Goal: Task Accomplishment & Management: Use online tool/utility

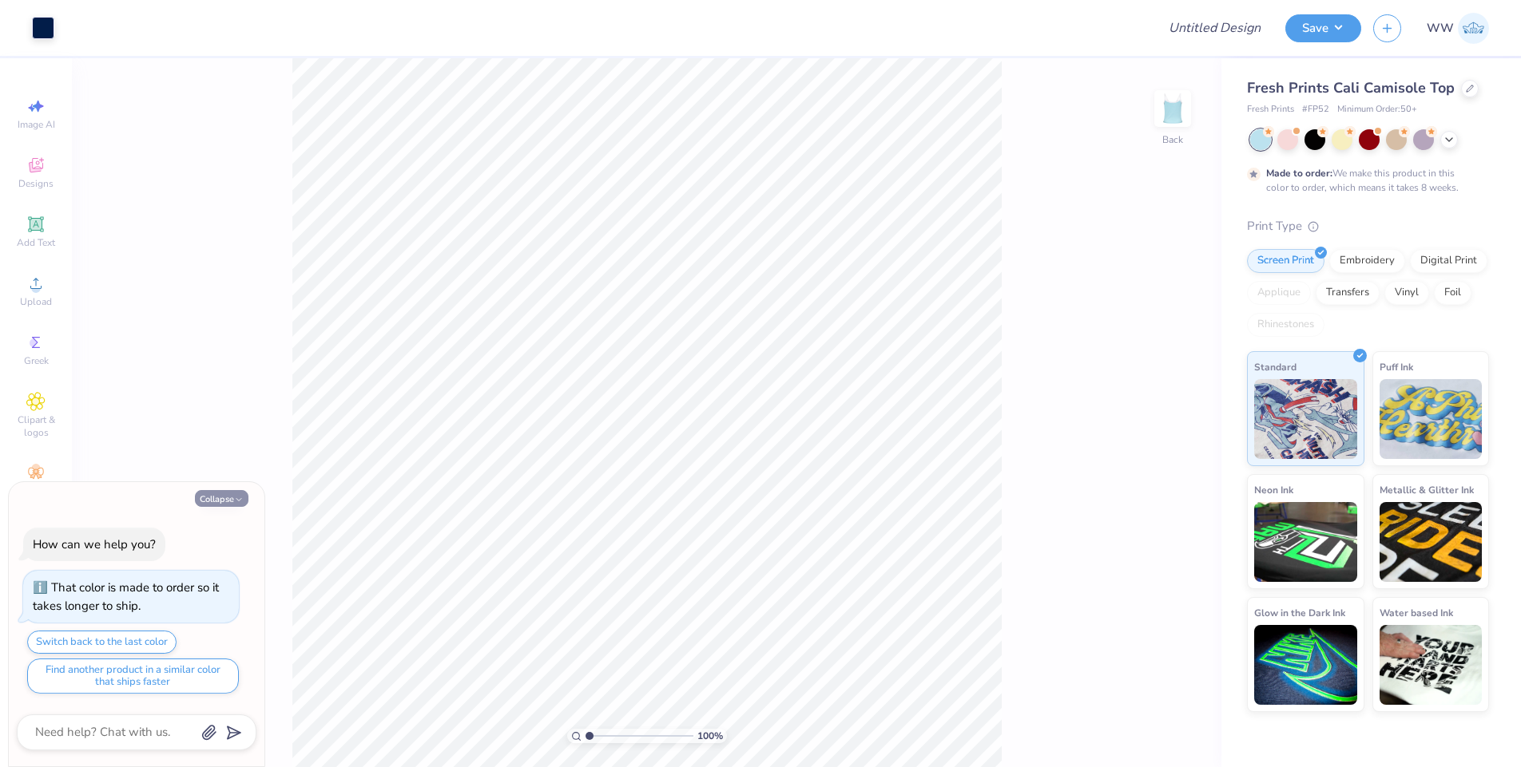
click at [215, 496] on button "Collapse" at bounding box center [222, 498] width 54 height 17
type textarea "x"
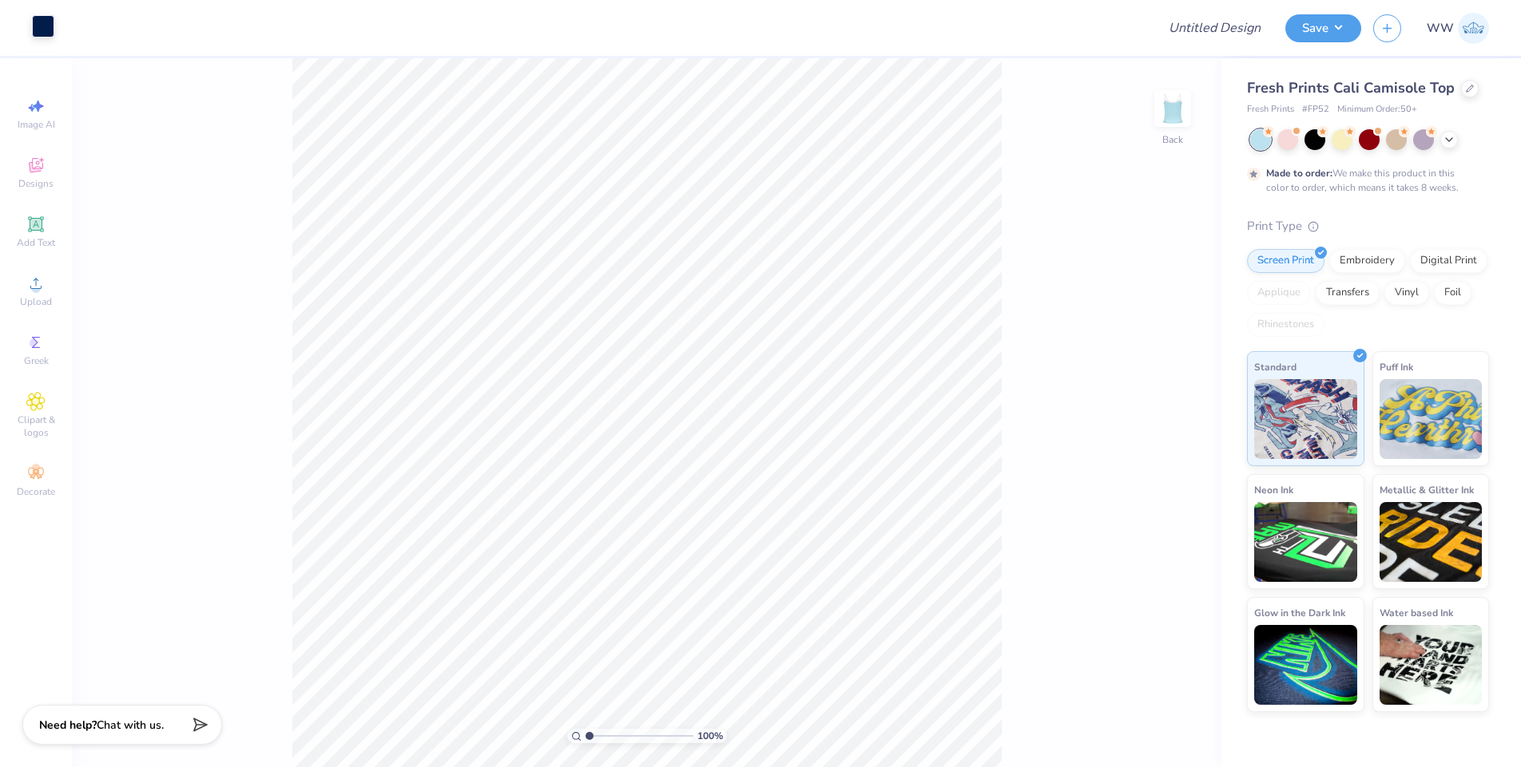
click at [42, 17] on div at bounding box center [43, 26] width 22 height 22
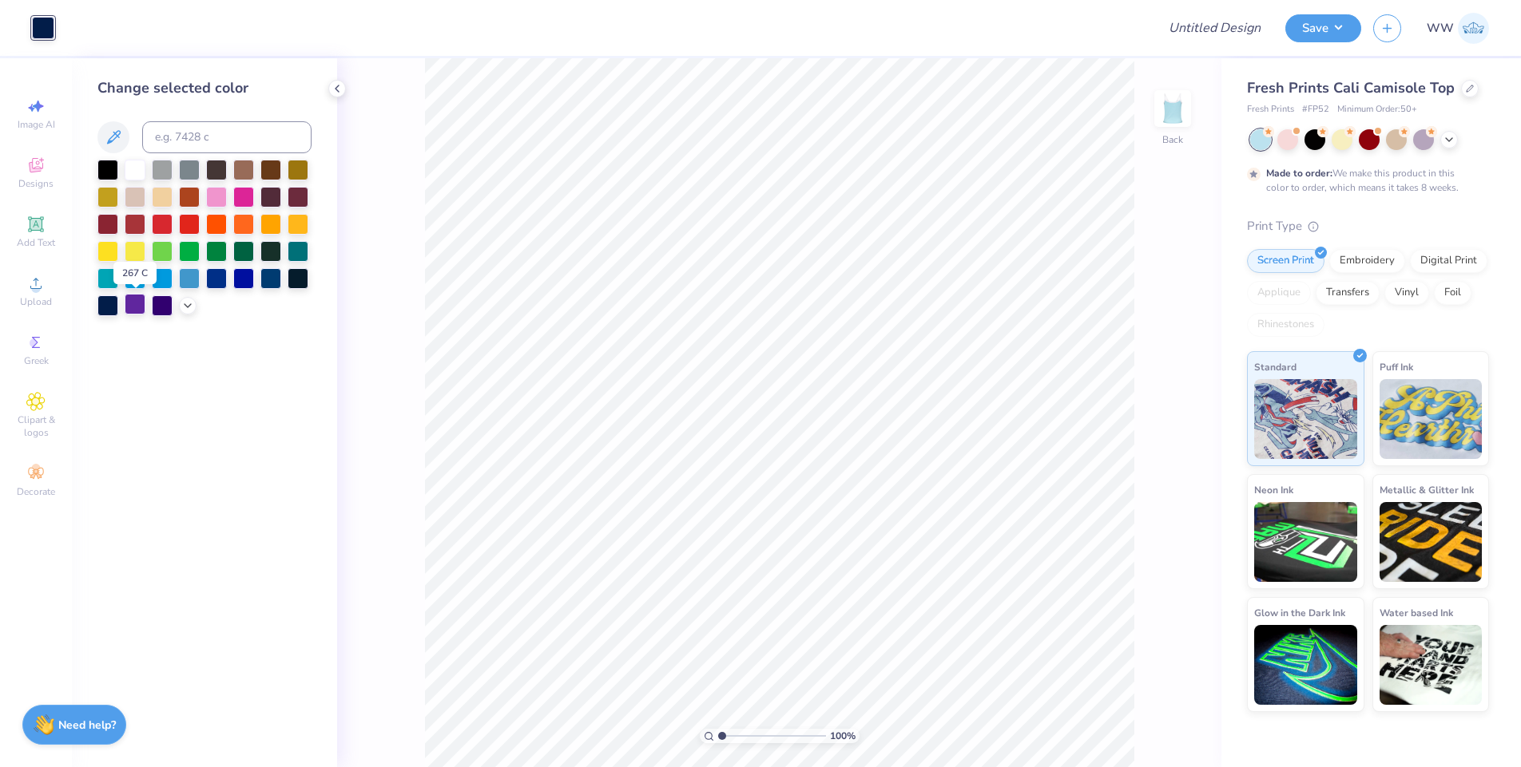
click at [129, 310] on div at bounding box center [135, 304] width 21 height 21
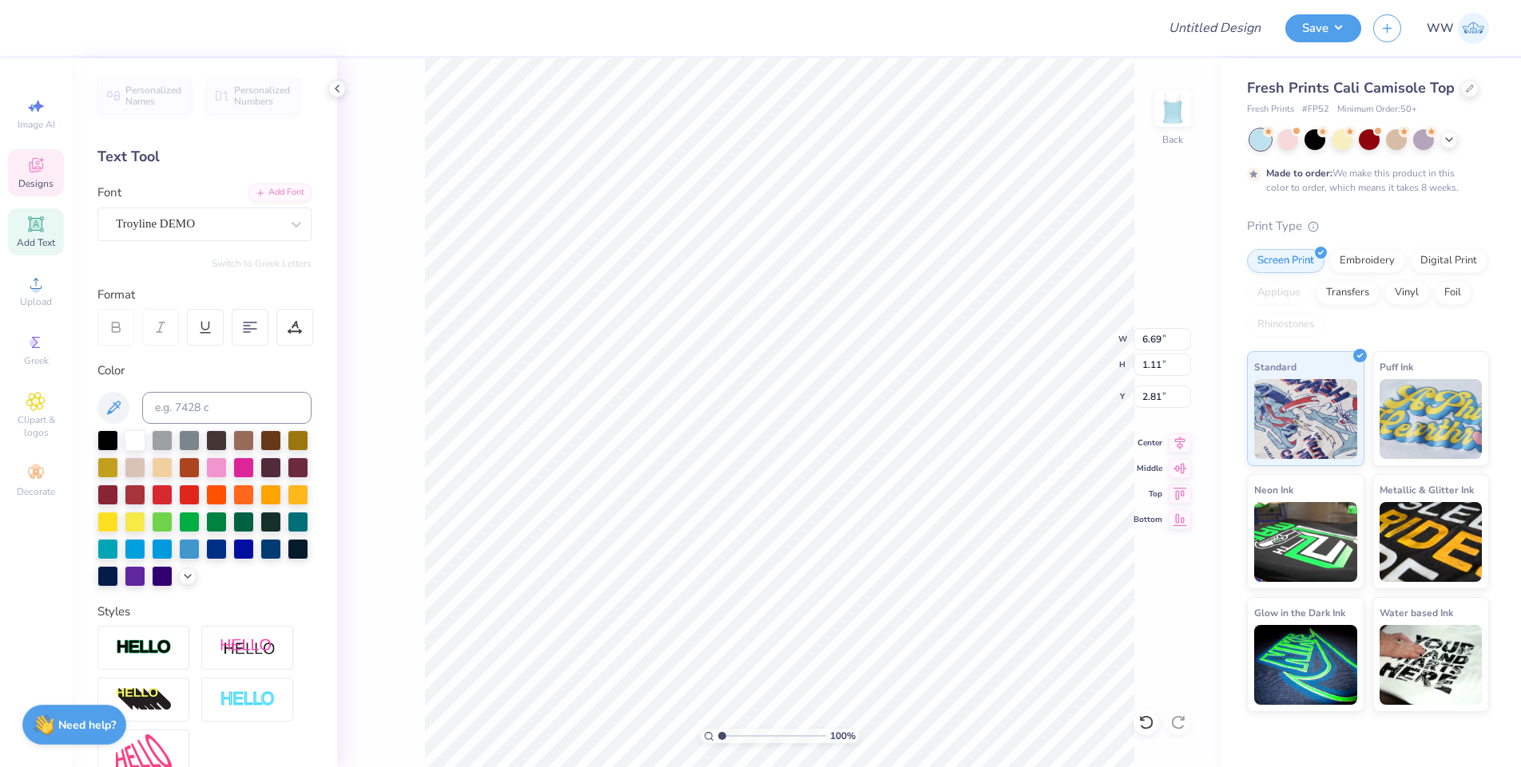
type textarea "Z"
type textarea "Pi Beta Phi"
type input "3.57"
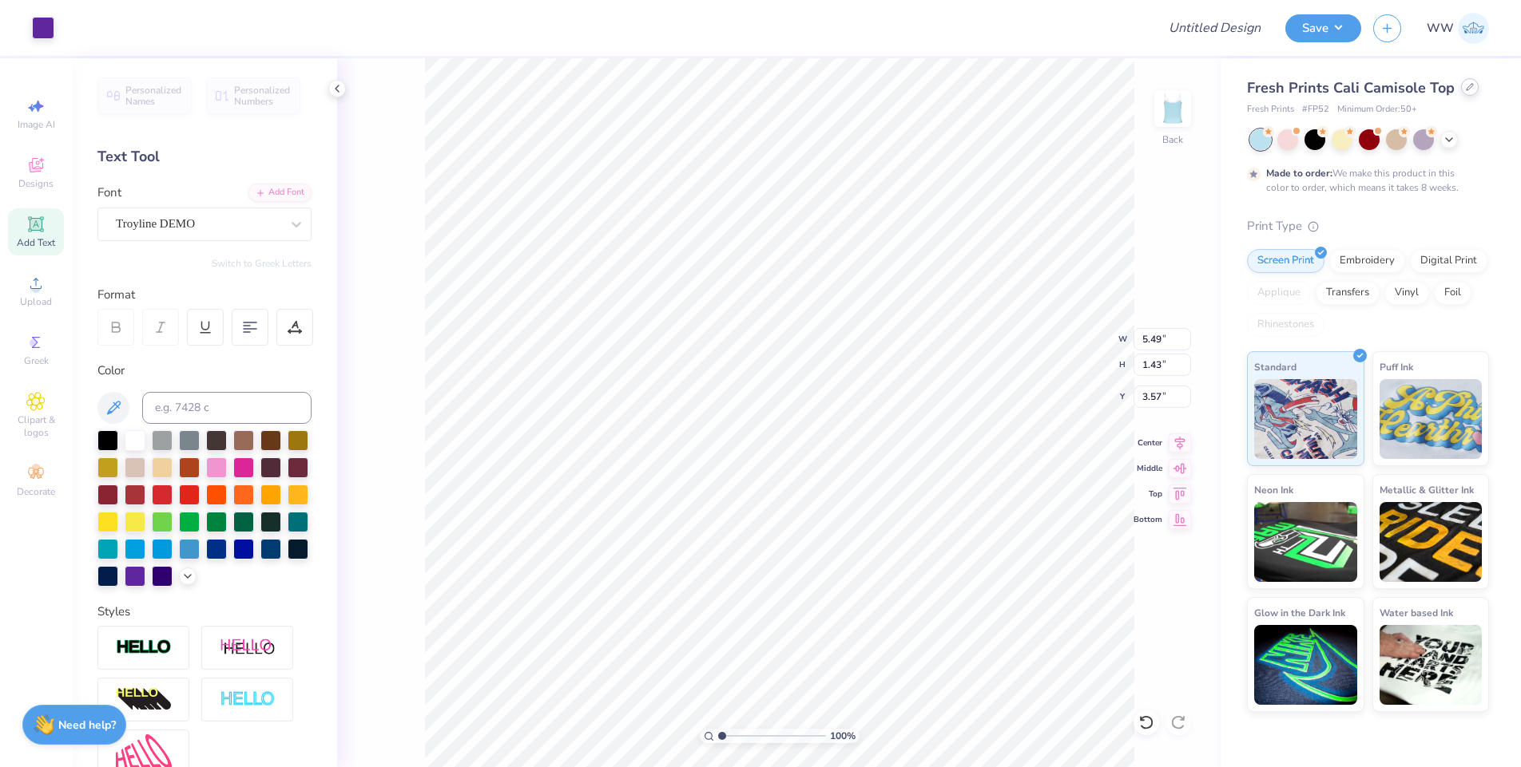
click at [1461, 92] on div at bounding box center [1470, 87] width 18 height 18
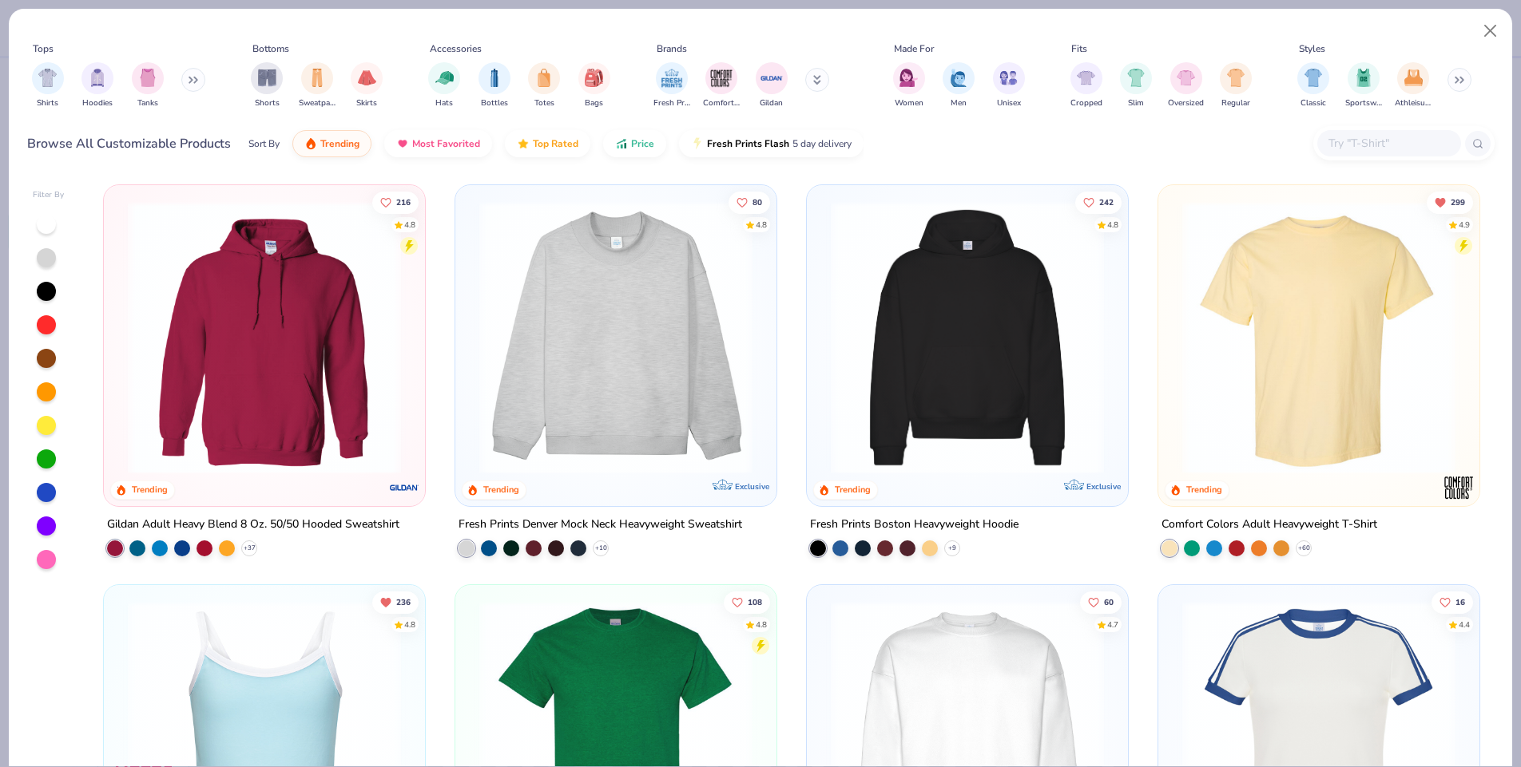
click at [604, 353] on img at bounding box center [615, 337] width 289 height 273
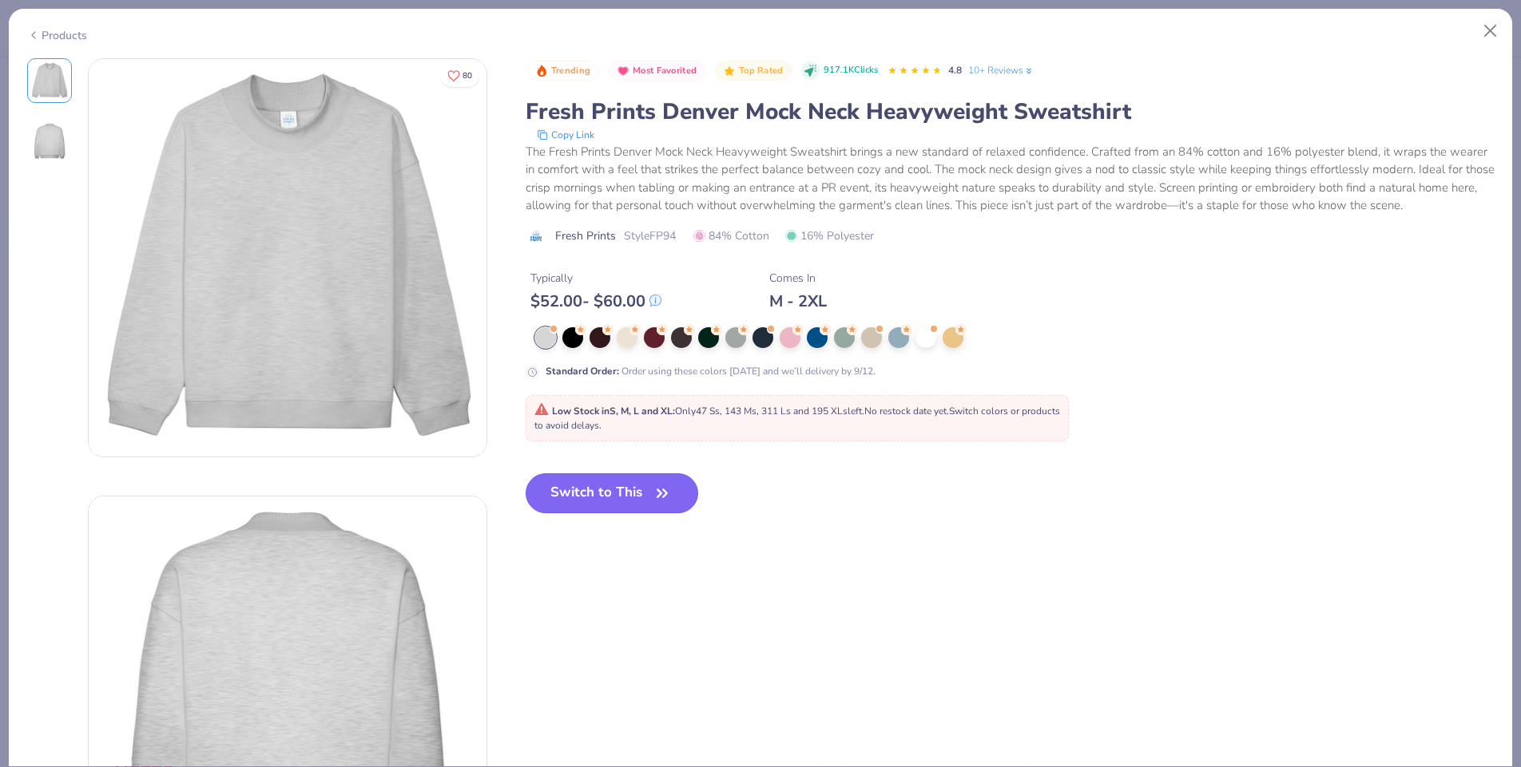
click at [623, 496] on button "Switch to This" at bounding box center [611, 494] width 173 height 40
click at [619, 494] on button "Switch to This" at bounding box center [611, 494] width 173 height 40
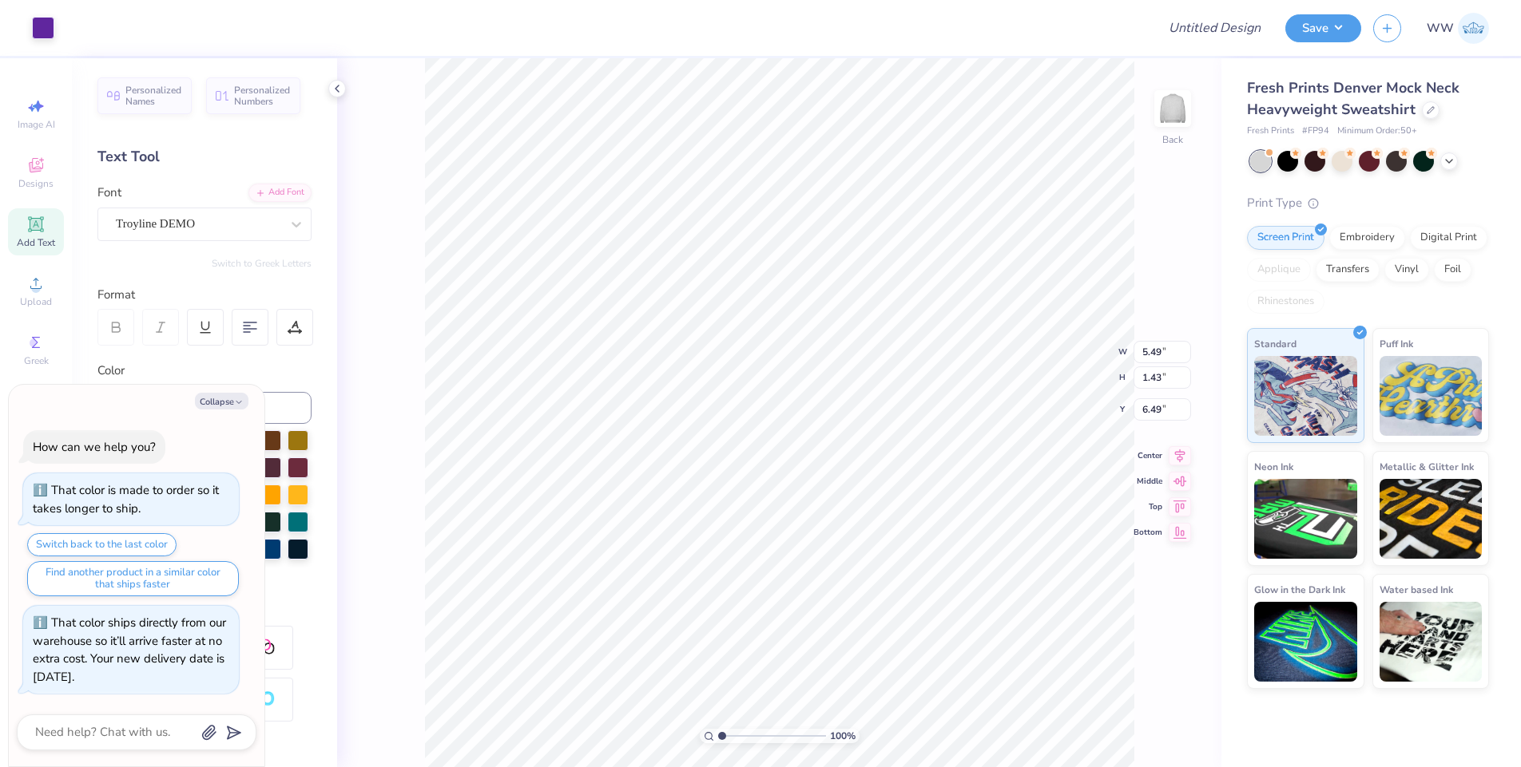
type textarea "x"
type input "3.00"
drag, startPoint x: 208, startPoint y: 404, endPoint x: 138, endPoint y: 389, distance: 71.9
click at [208, 404] on button "Collapse" at bounding box center [222, 401] width 54 height 17
type textarea "x"
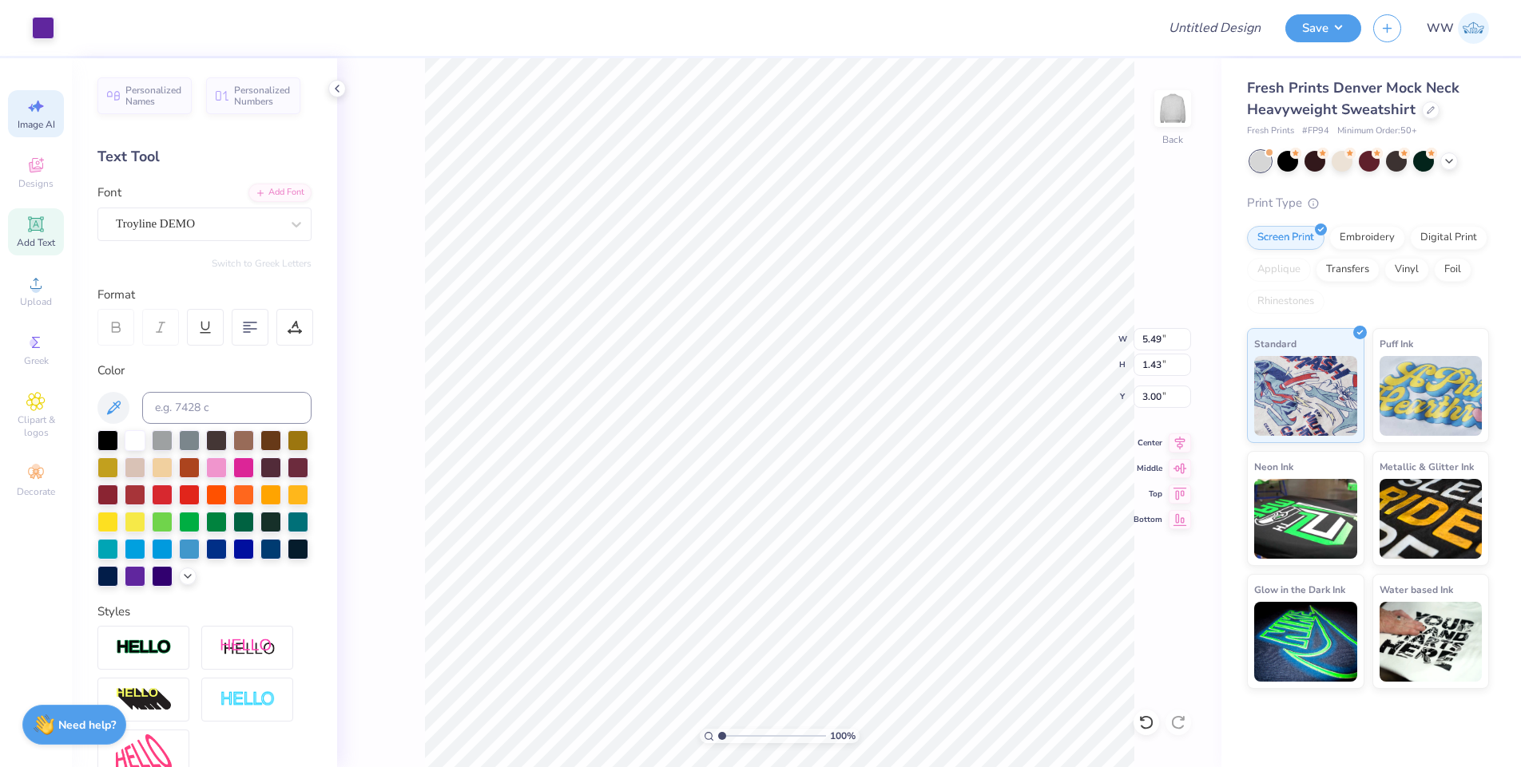
click at [37, 97] on icon at bounding box center [35, 106] width 19 height 19
select select "4"
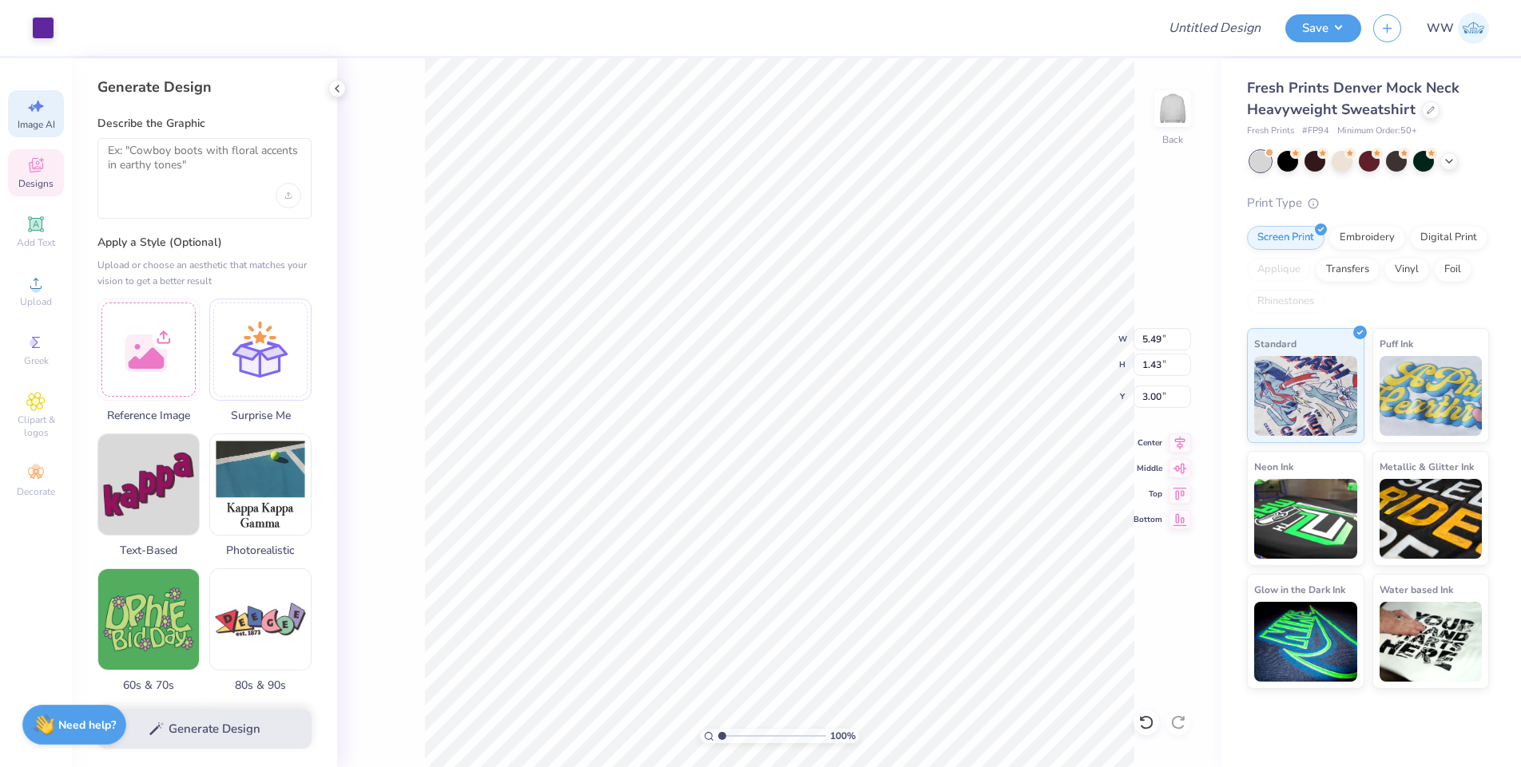
click at [30, 185] on span "Designs" at bounding box center [35, 183] width 35 height 13
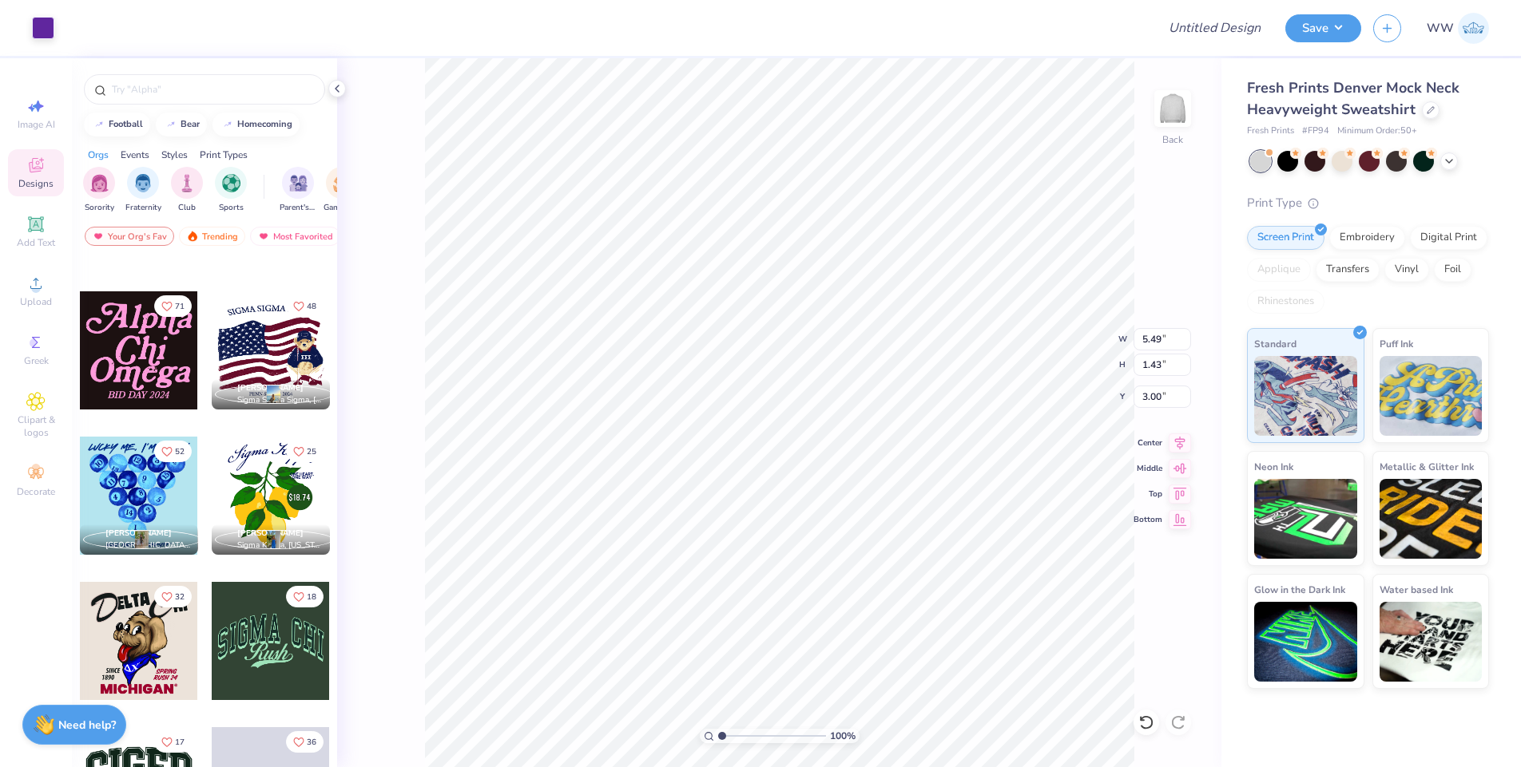
scroll to position [288, 0]
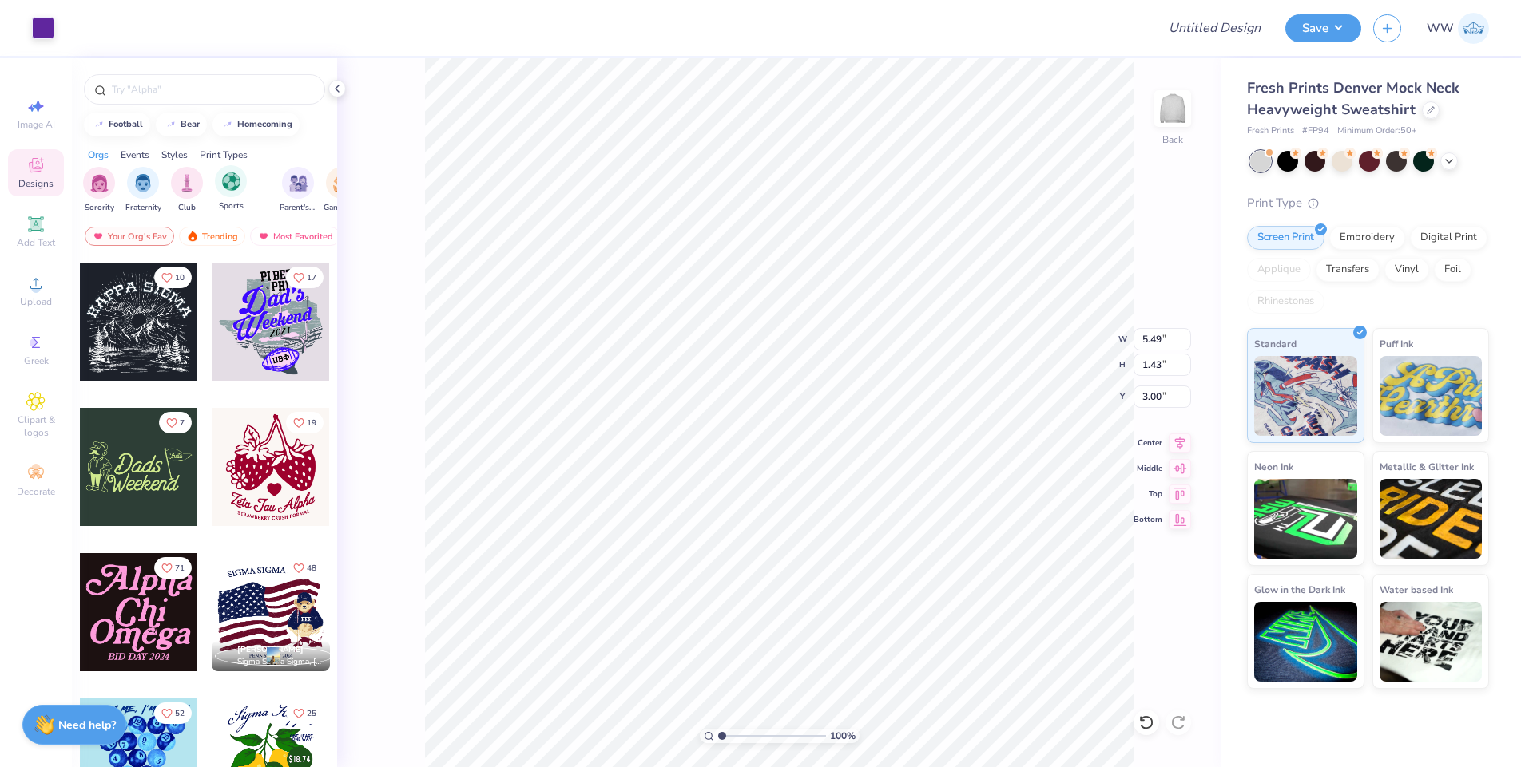
drag, startPoint x: 275, startPoint y: 188, endPoint x: 244, endPoint y: 211, distance: 37.7
click at [206, 236] on div "football bear homecoming Orgs Events Styles Print Types Sorority Fraternity Clu…" at bounding box center [204, 442] width 265 height 768
click at [225, 237] on div "Trending" at bounding box center [212, 236] width 66 height 19
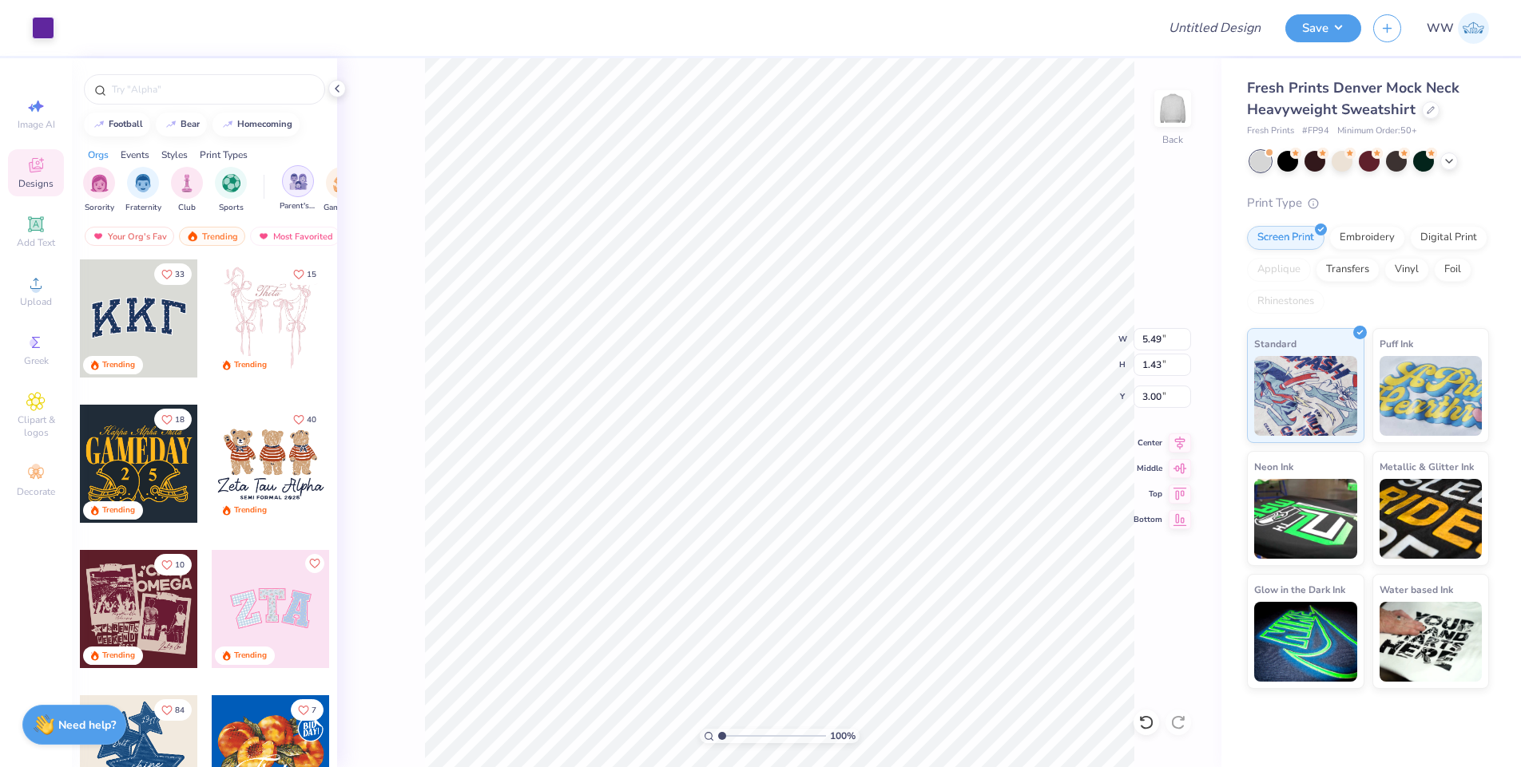
click at [293, 180] on img "filter for Parent's Weekend" at bounding box center [298, 182] width 18 height 18
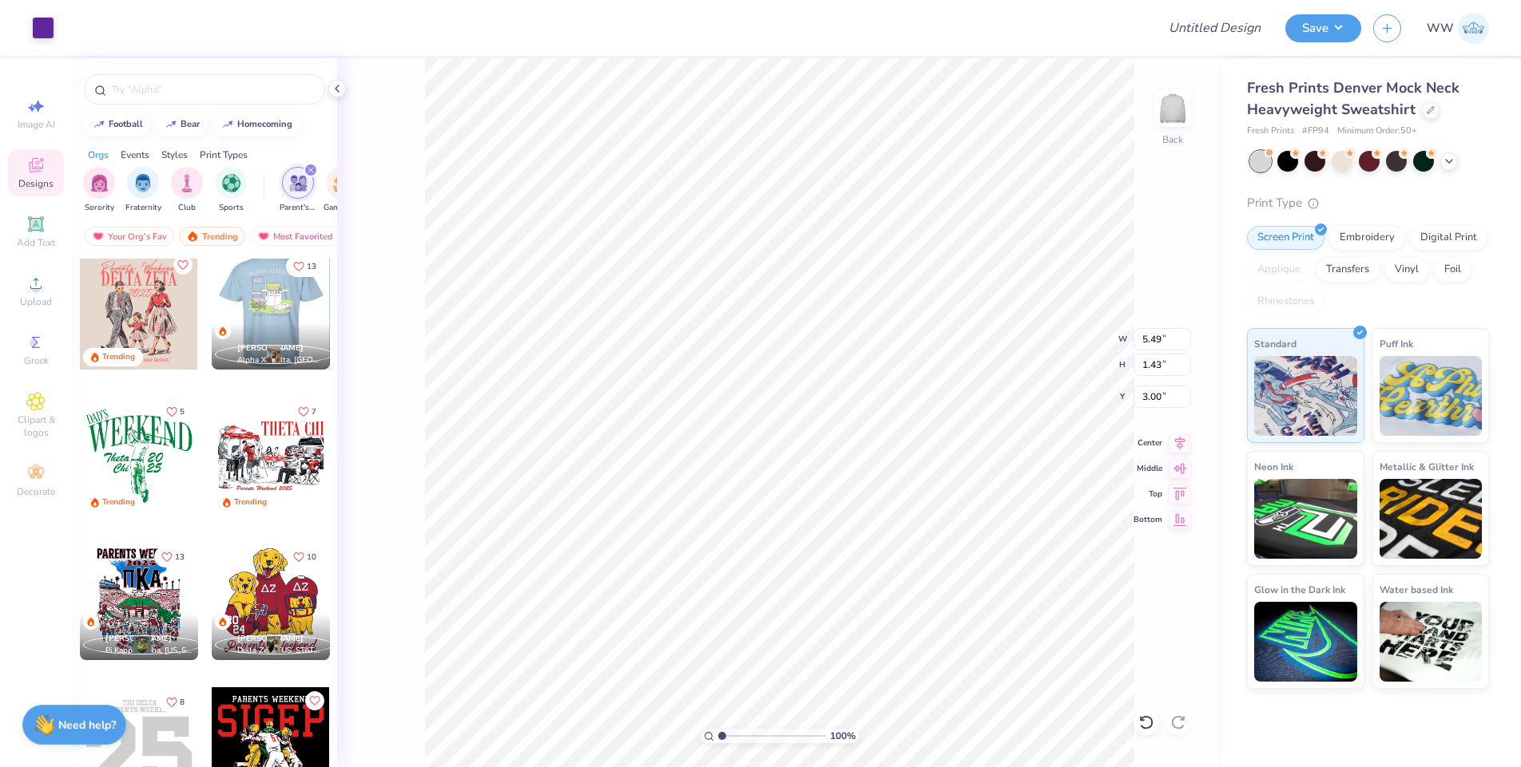
scroll to position [0, 0]
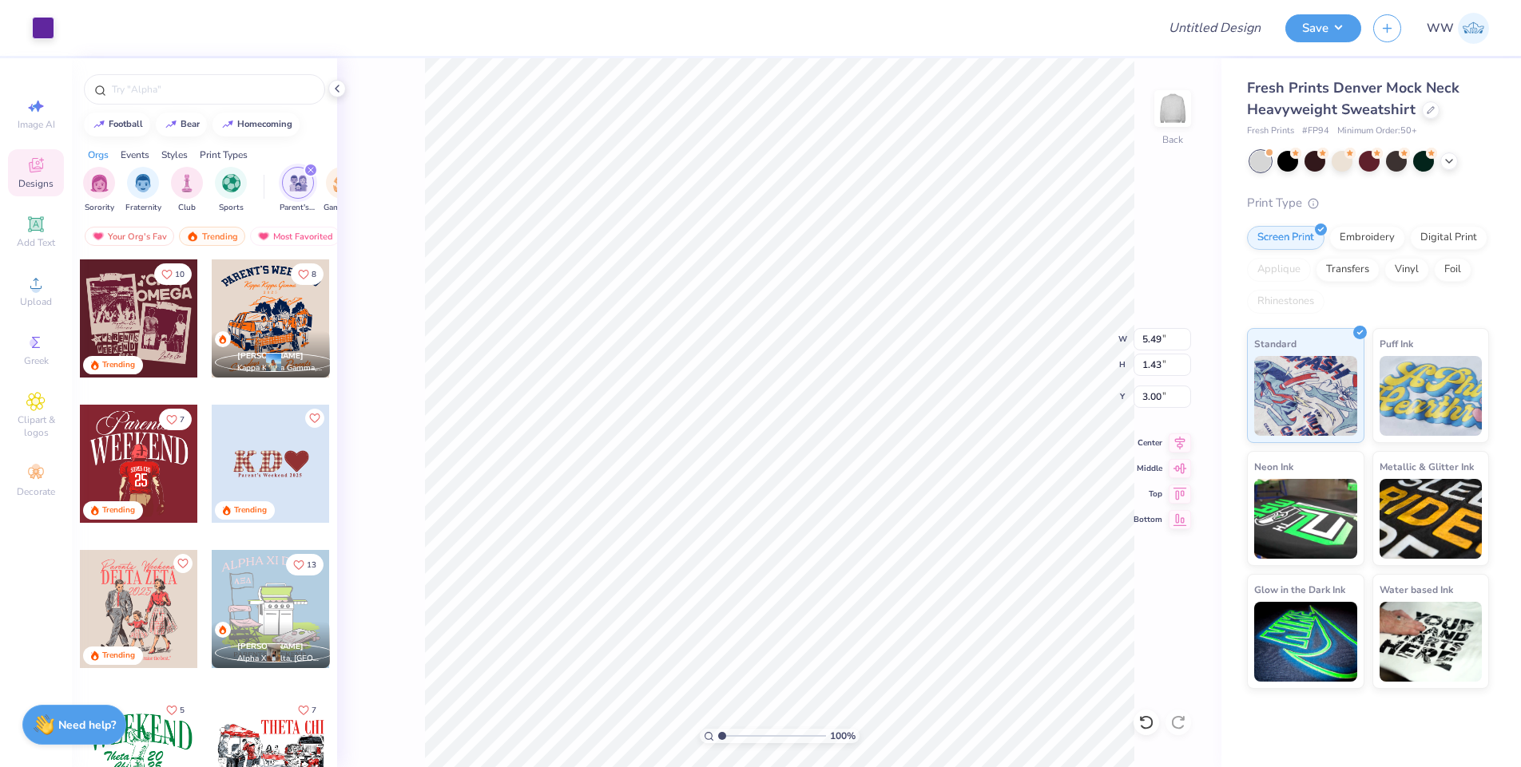
click at [261, 463] on div at bounding box center [271, 464] width 118 height 118
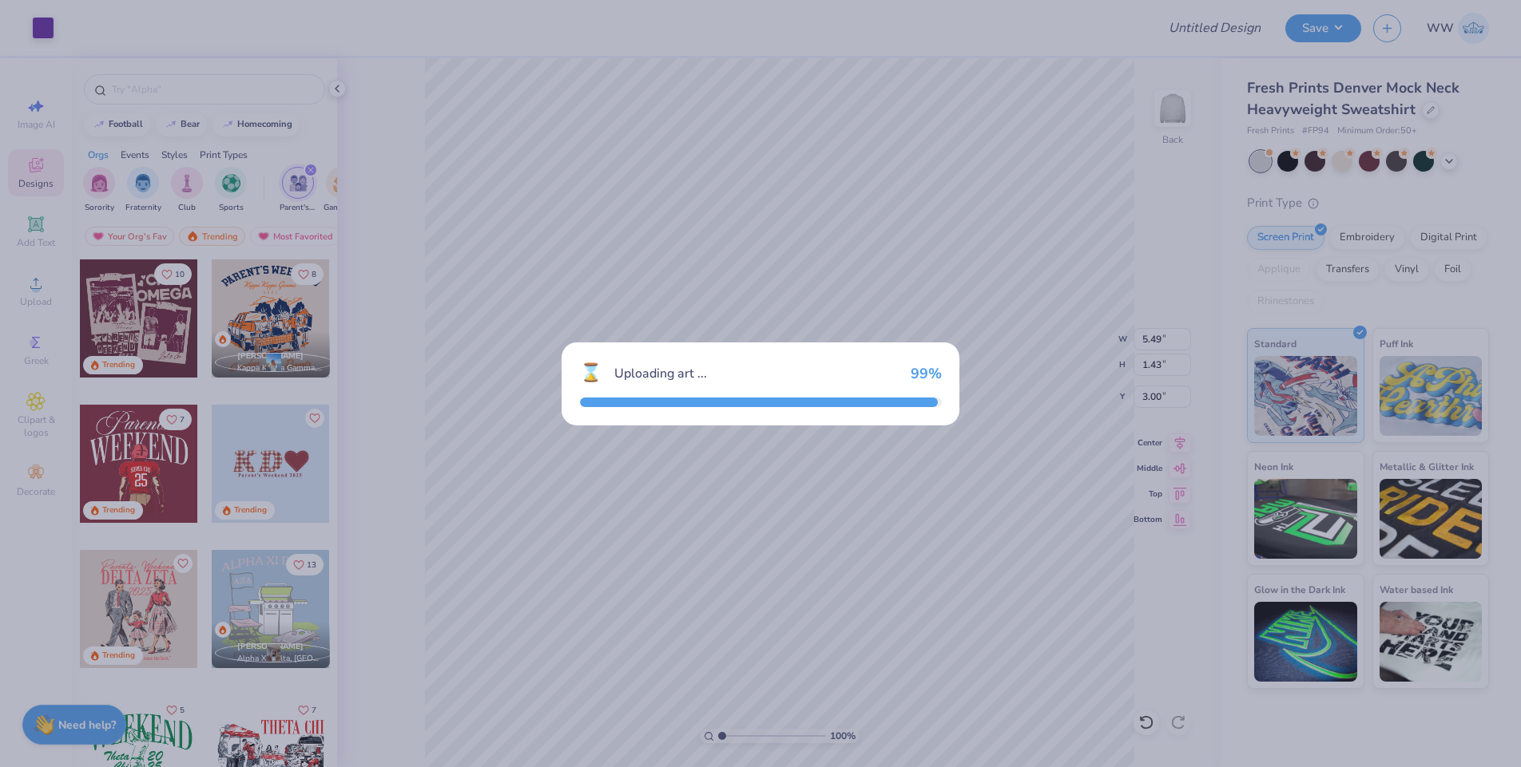
type input "11.50"
type input "4.00"
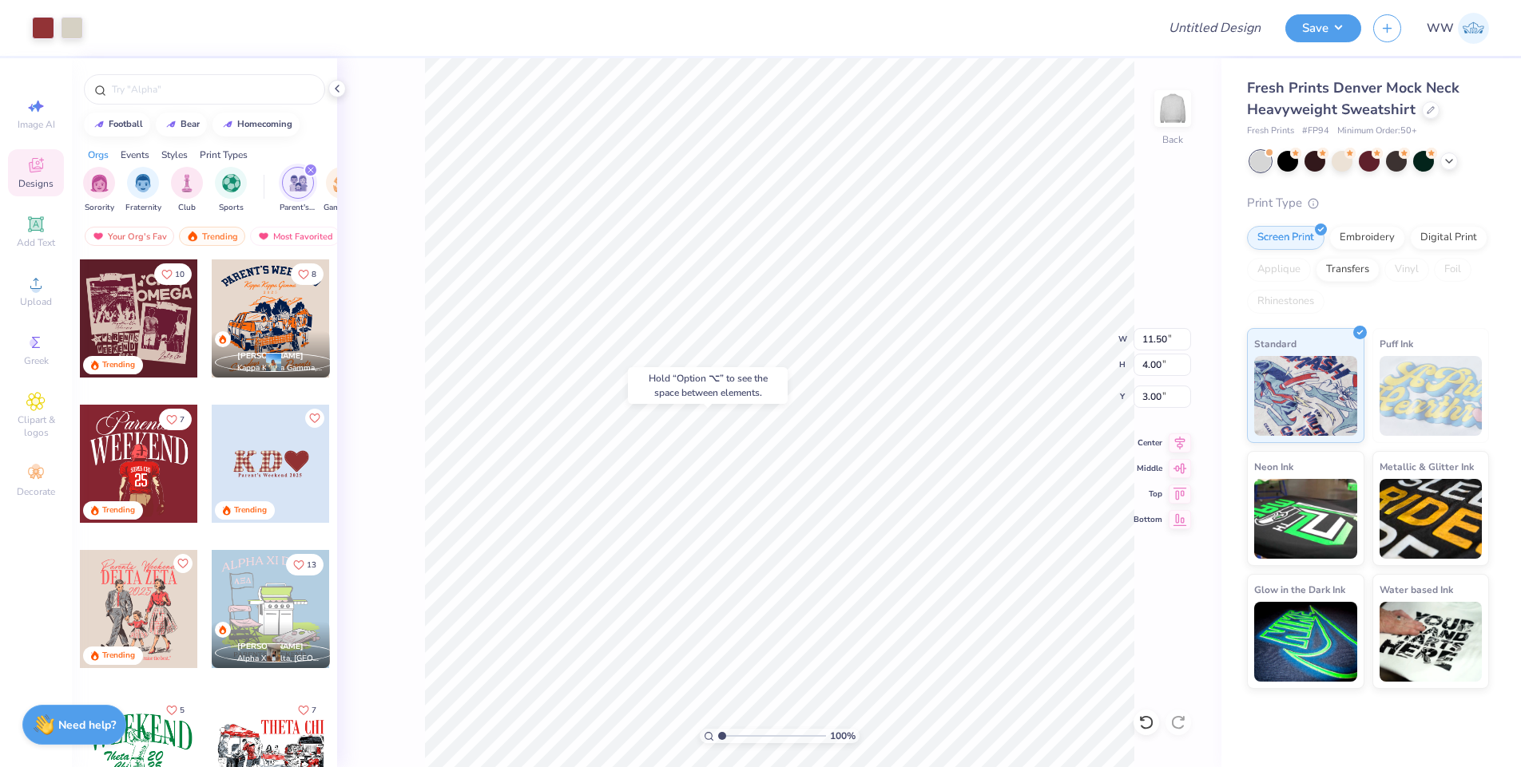
type input "8.77"
click at [36, 35] on div at bounding box center [43, 26] width 22 height 22
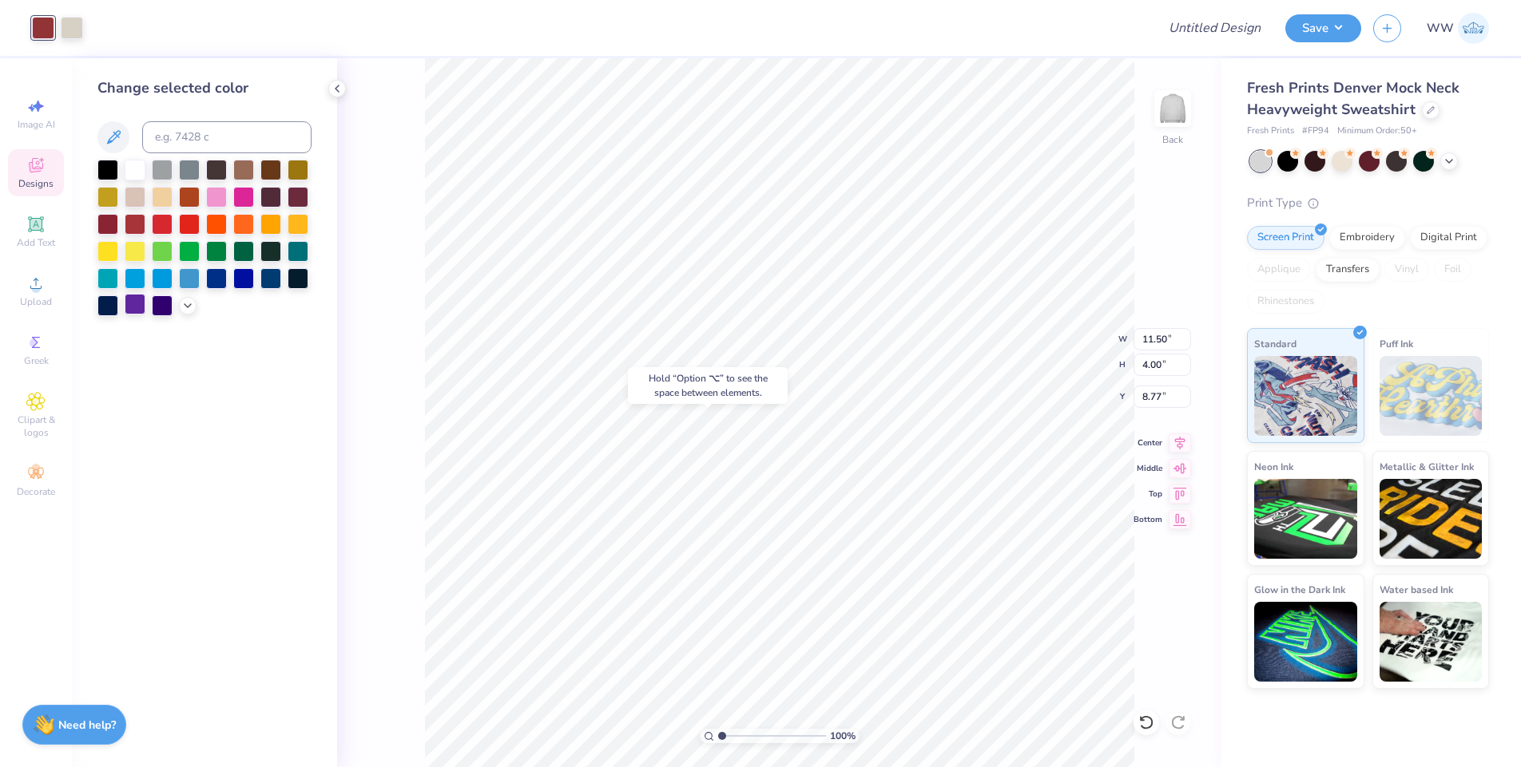
click at [128, 307] on div at bounding box center [135, 304] width 21 height 21
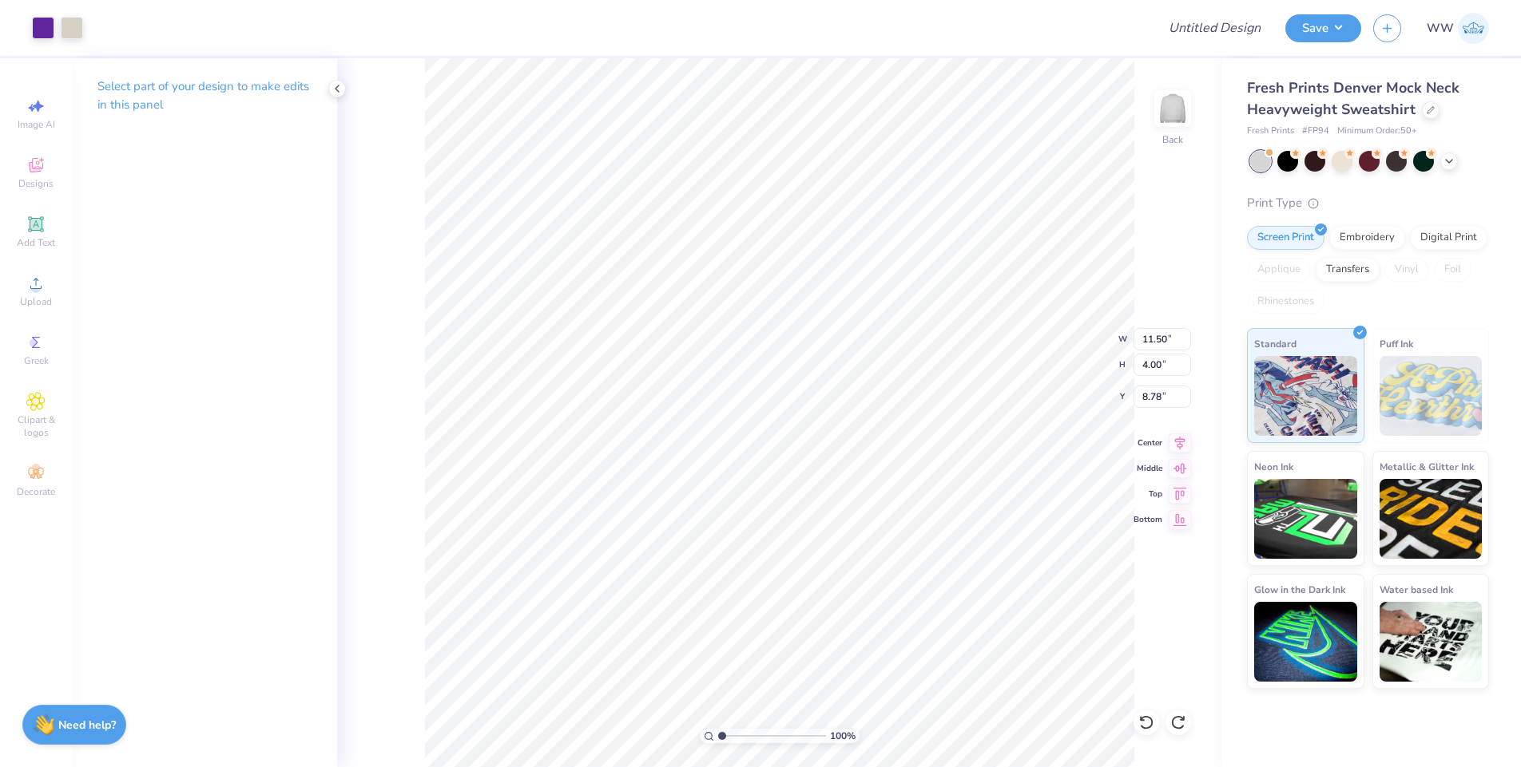
type input "3.00"
